Goal: Information Seeking & Learning: Understand process/instructions

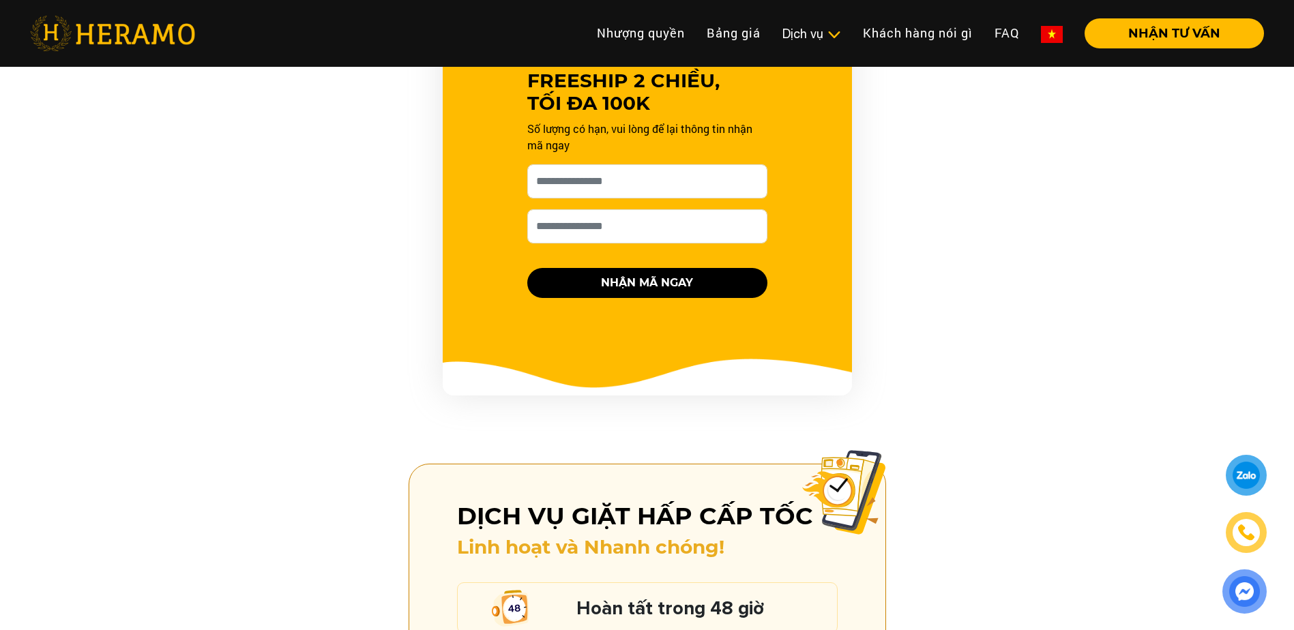
scroll to position [1774, 0]
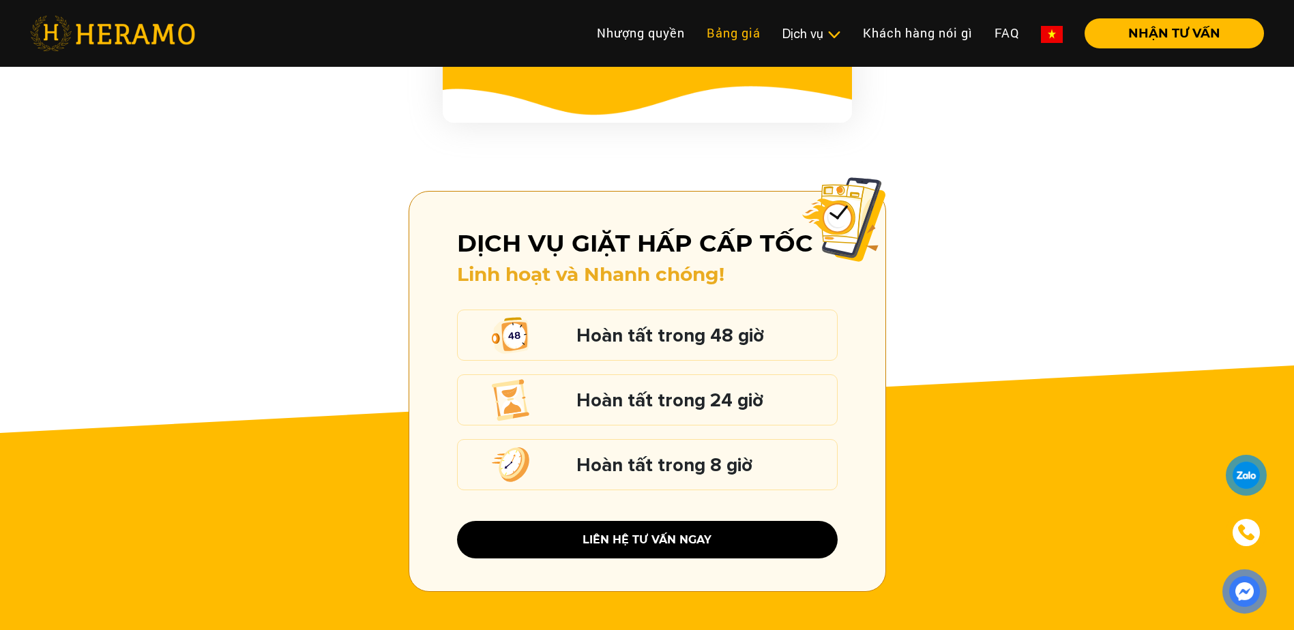
click at [755, 38] on link "Bảng giá" at bounding box center [734, 32] width 76 height 29
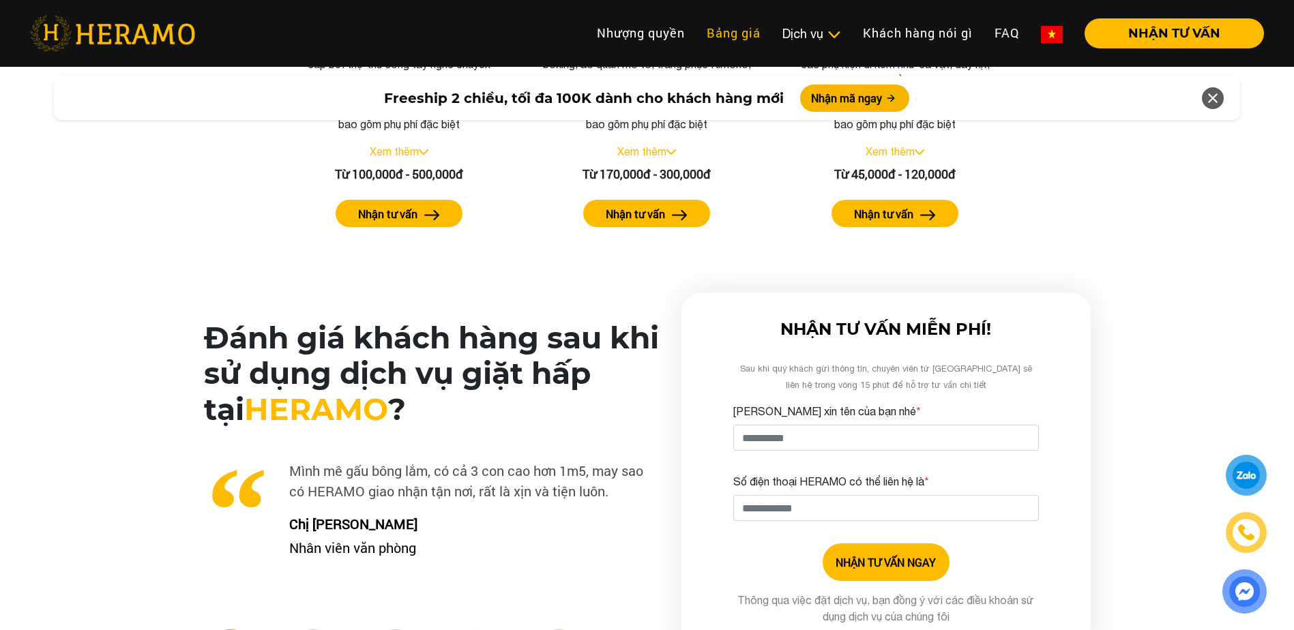
scroll to position [3266, 0]
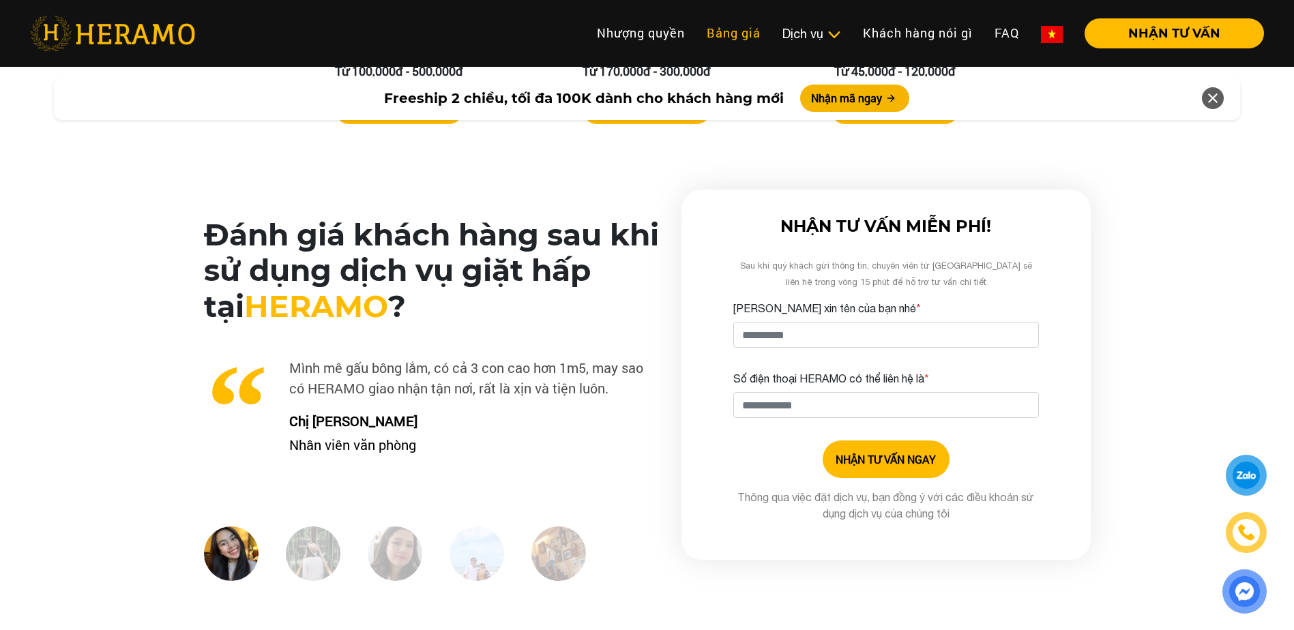
scroll to position [1774, 0]
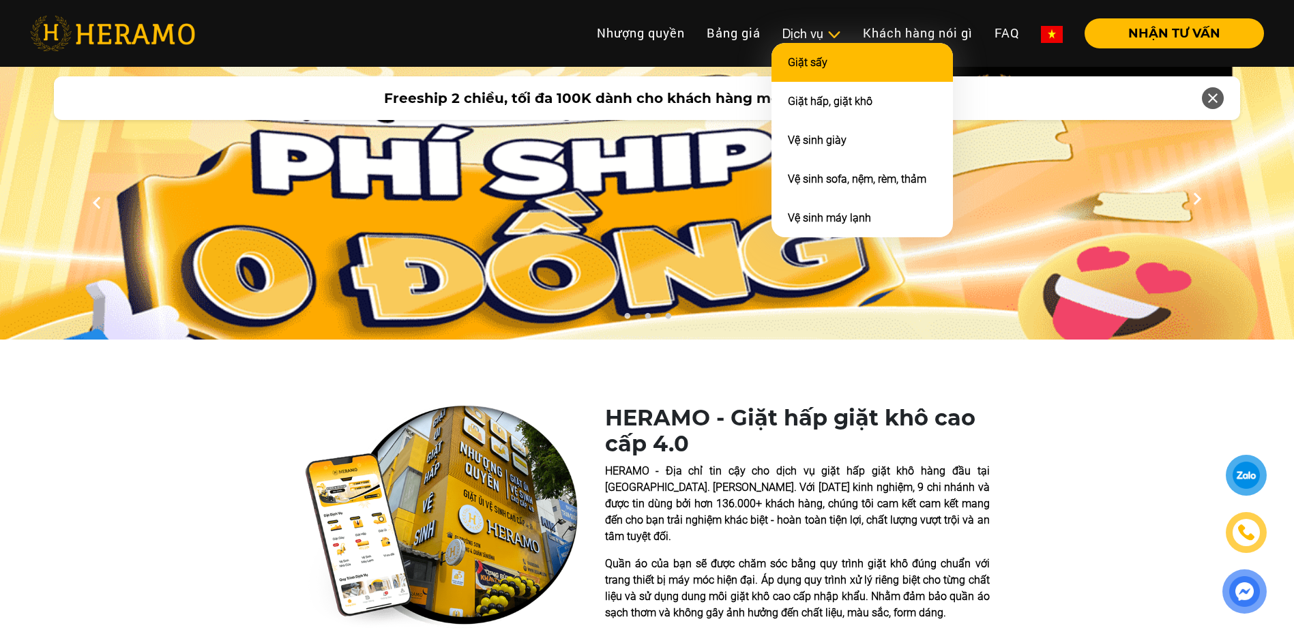
click at [857, 68] on li "Giặt sấy" at bounding box center [862, 62] width 181 height 39
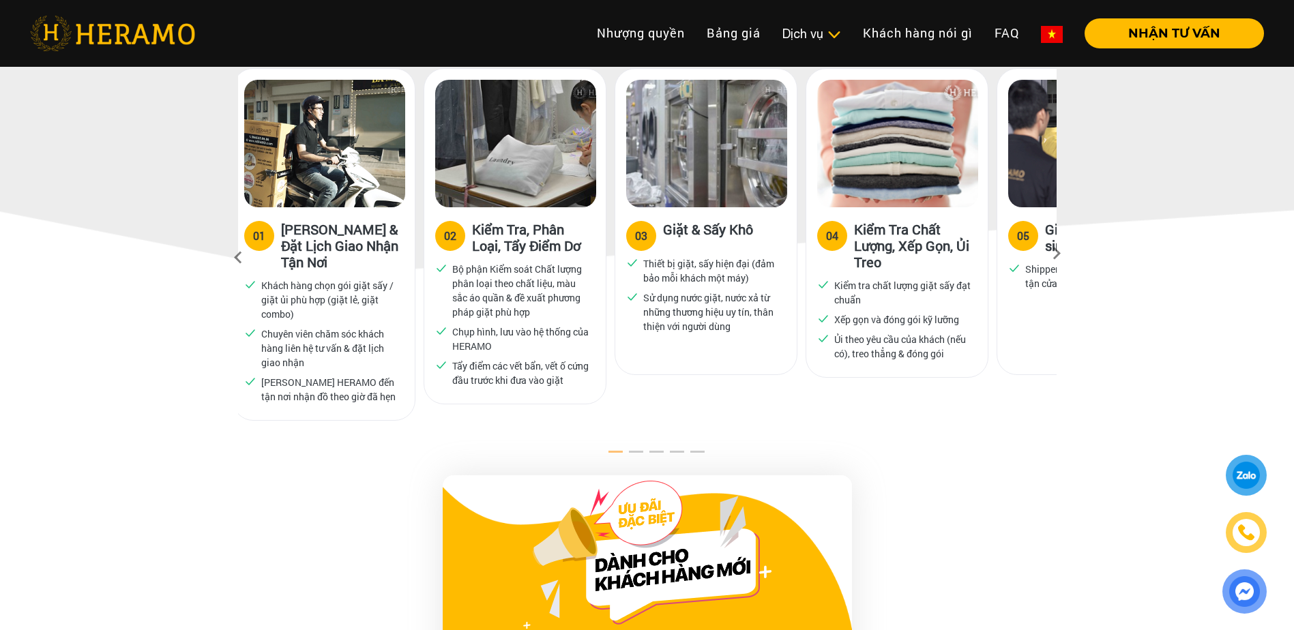
drag, startPoint x: 568, startPoint y: 265, endPoint x: 306, endPoint y: 280, distance: 261.7
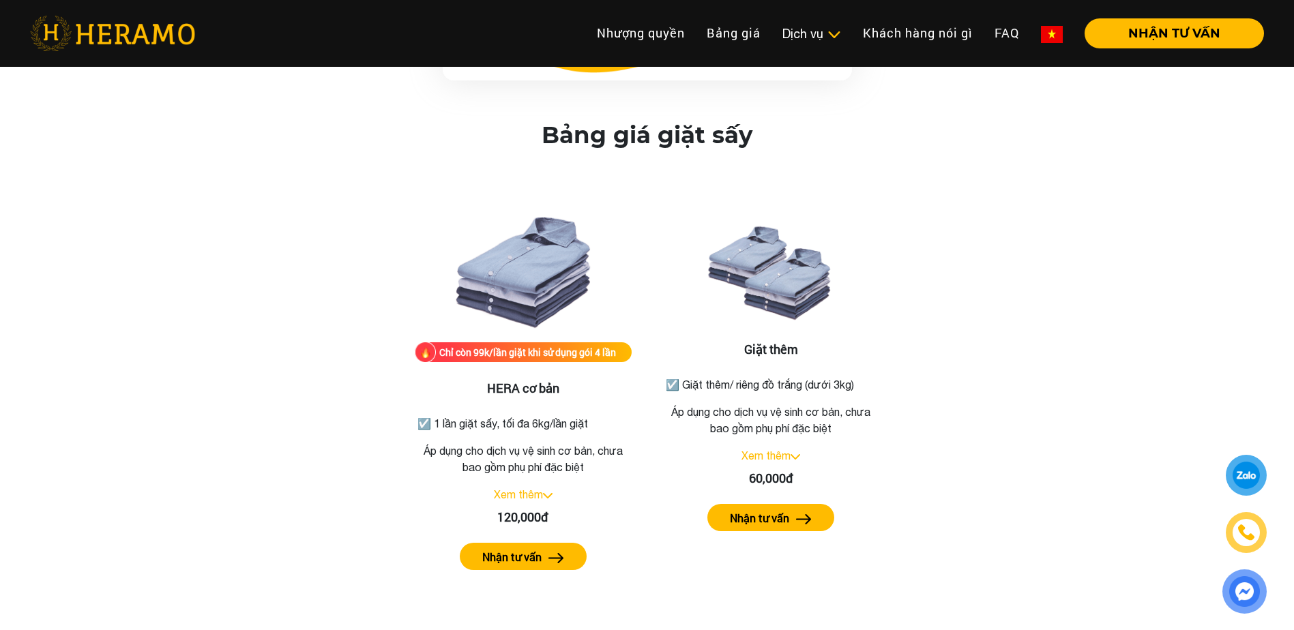
scroll to position [1637, 0]
drag, startPoint x: 449, startPoint y: 370, endPoint x: 617, endPoint y: 378, distance: 168.7
click at [617, 415] on p "☑️ 1 lần giặt sấy, tối đa 6kg/lần giặt" at bounding box center [523, 423] width 210 height 16
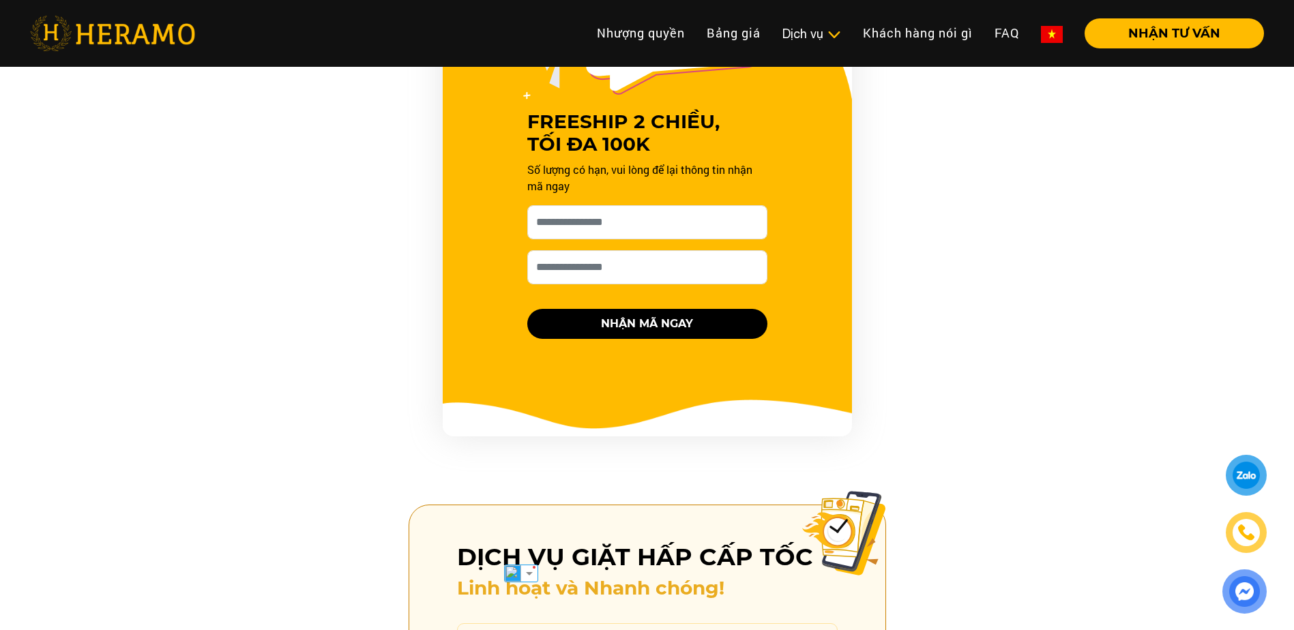
scroll to position [976, 0]
